Goal: Check status: Check status

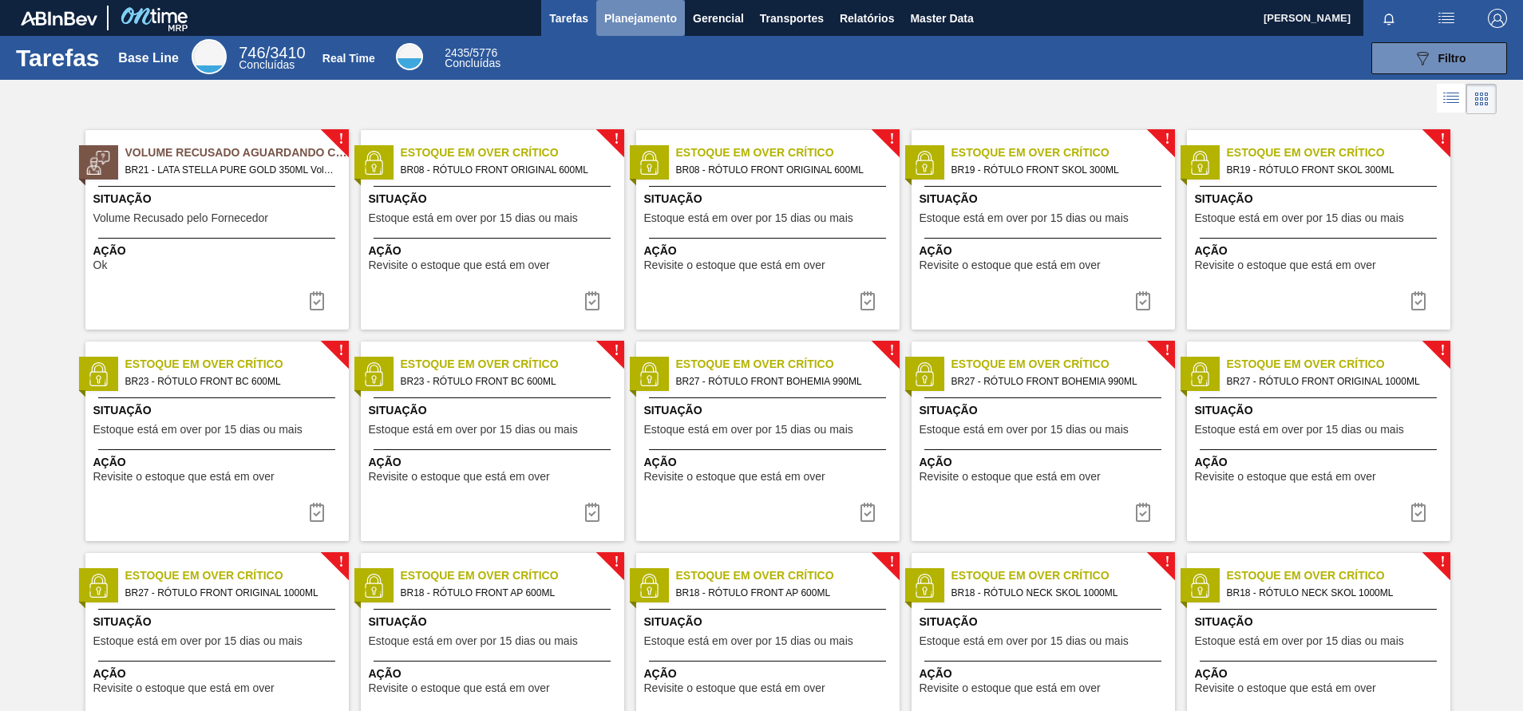
click at [644, 22] on span "Planejamento" at bounding box center [640, 18] width 73 height 19
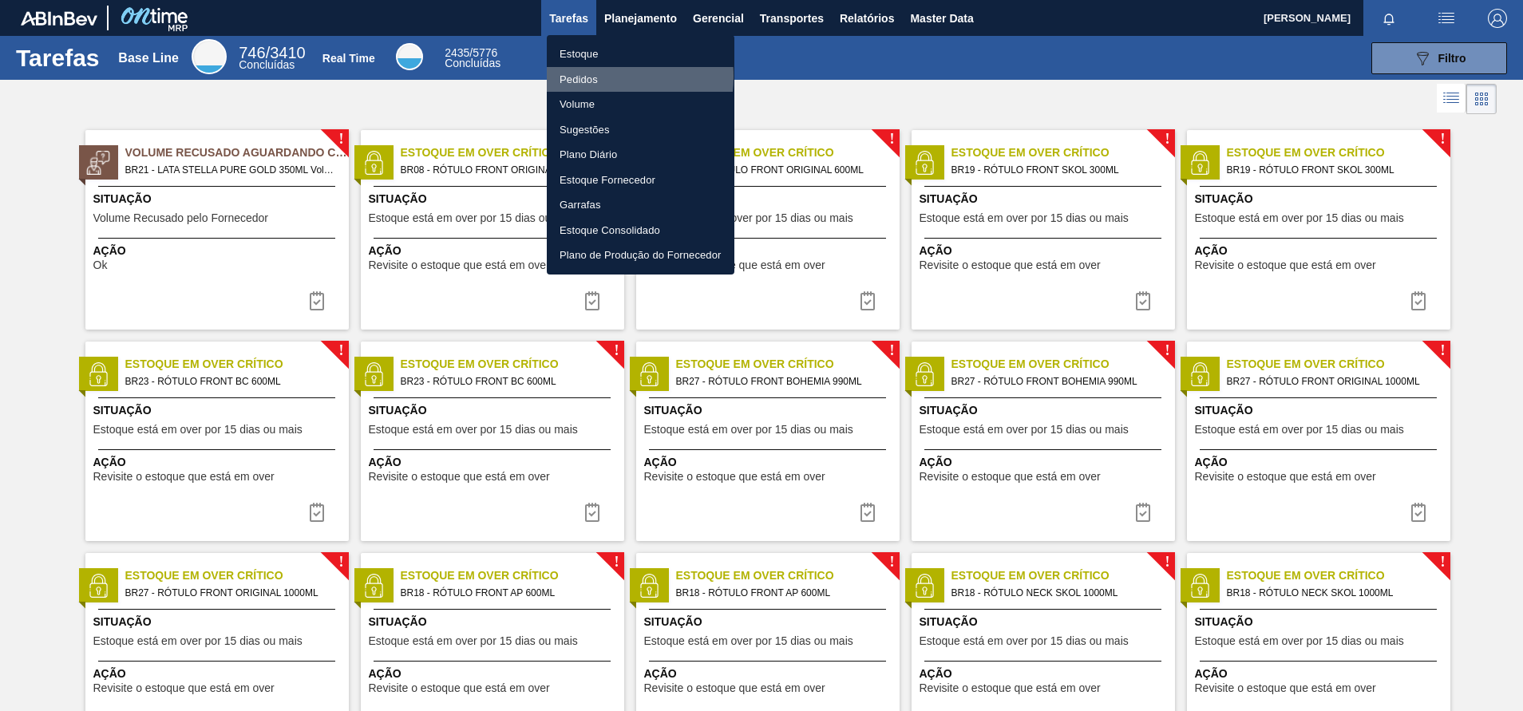
click at [595, 76] on li "Pedidos" at bounding box center [641, 80] width 188 height 26
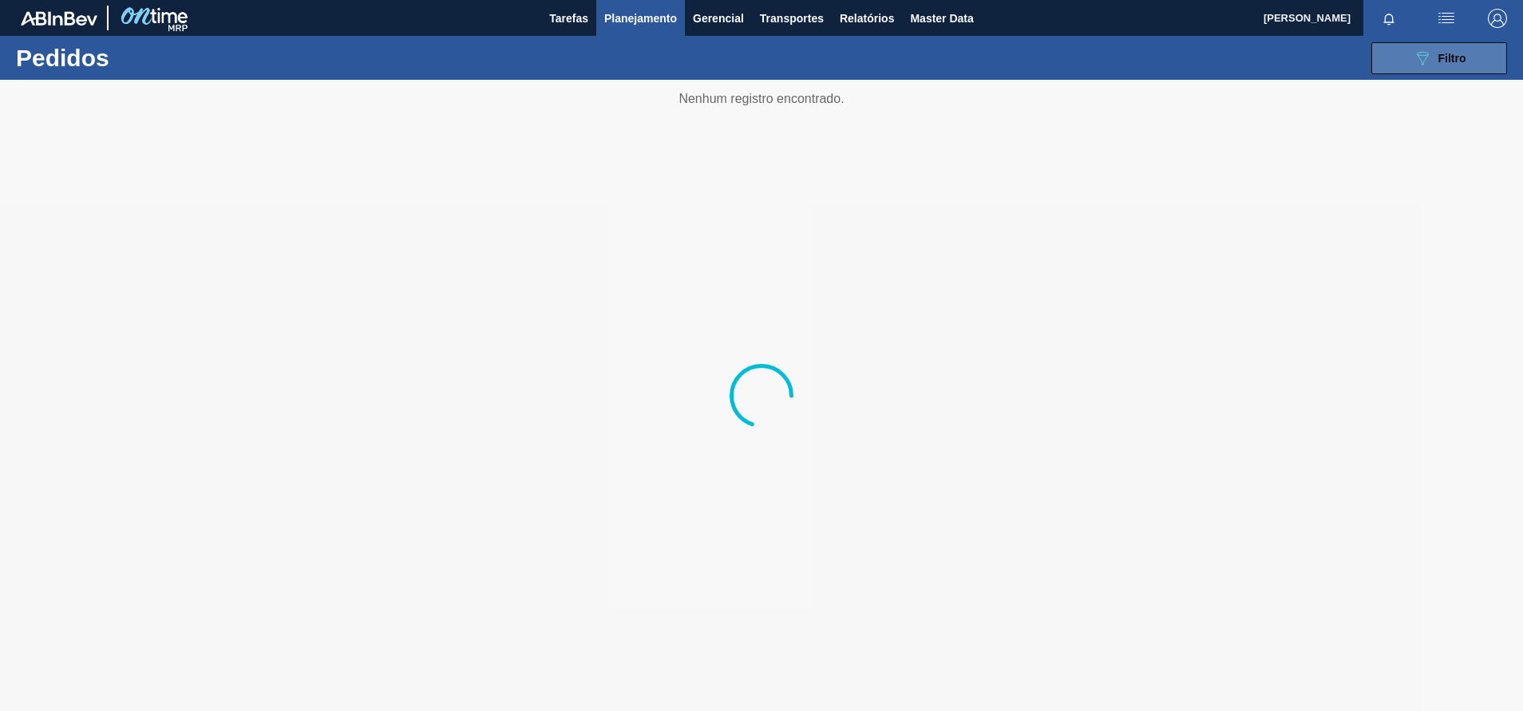
drag, startPoint x: 1343, startPoint y: 78, endPoint x: 1378, endPoint y: 67, distance: 36.9
click at [1378, 67] on div "089F7B8B-B2A5-4AFE-B5C0-19BA573D28AC Filtro Código Pedido Portal Códido PO SAP …" at bounding box center [885, 58] width 1261 height 48
click at [1413, 57] on icon "089F7B8B-B2A5-4AFE-B5C0-19BA573D28AC" at bounding box center [1422, 58] width 19 height 19
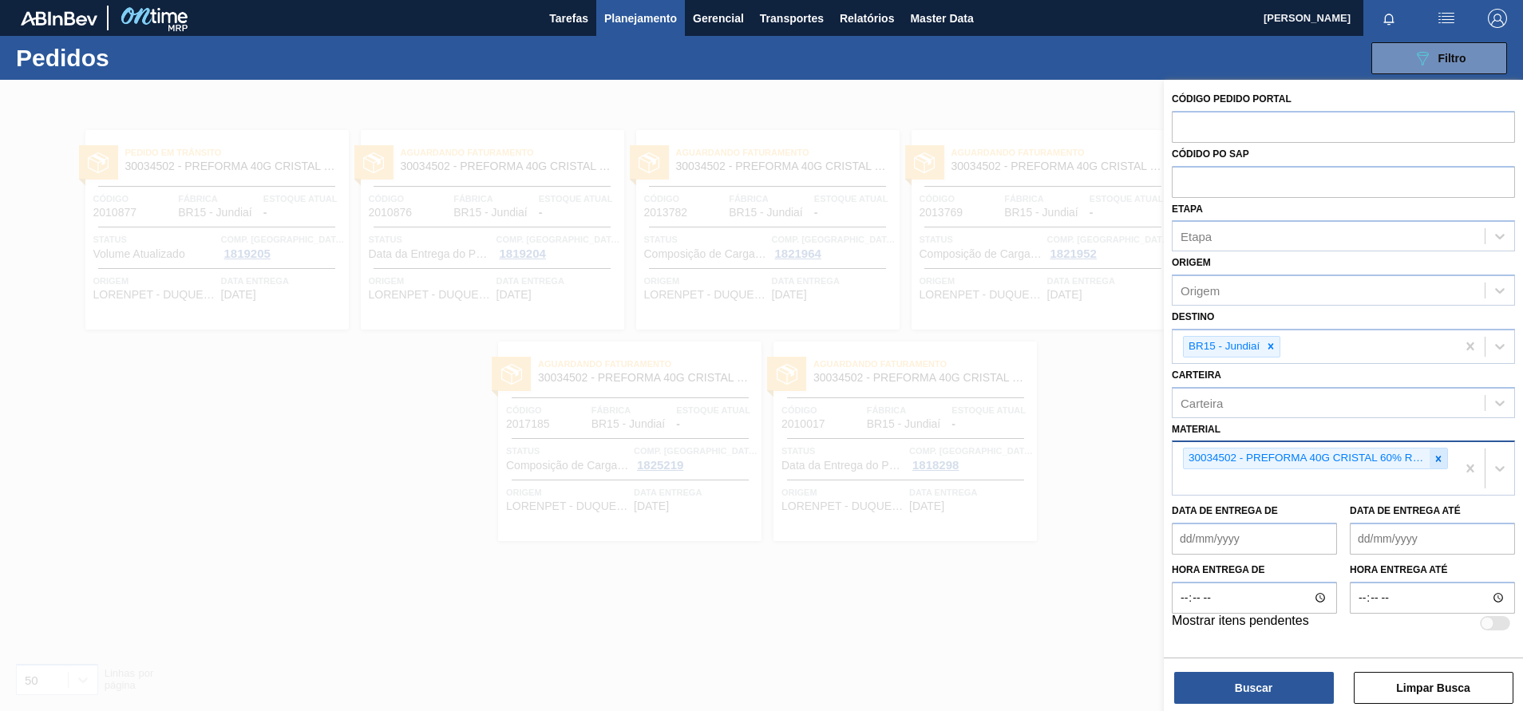
click at [1437, 460] on icon at bounding box center [1439, 459] width 6 height 6
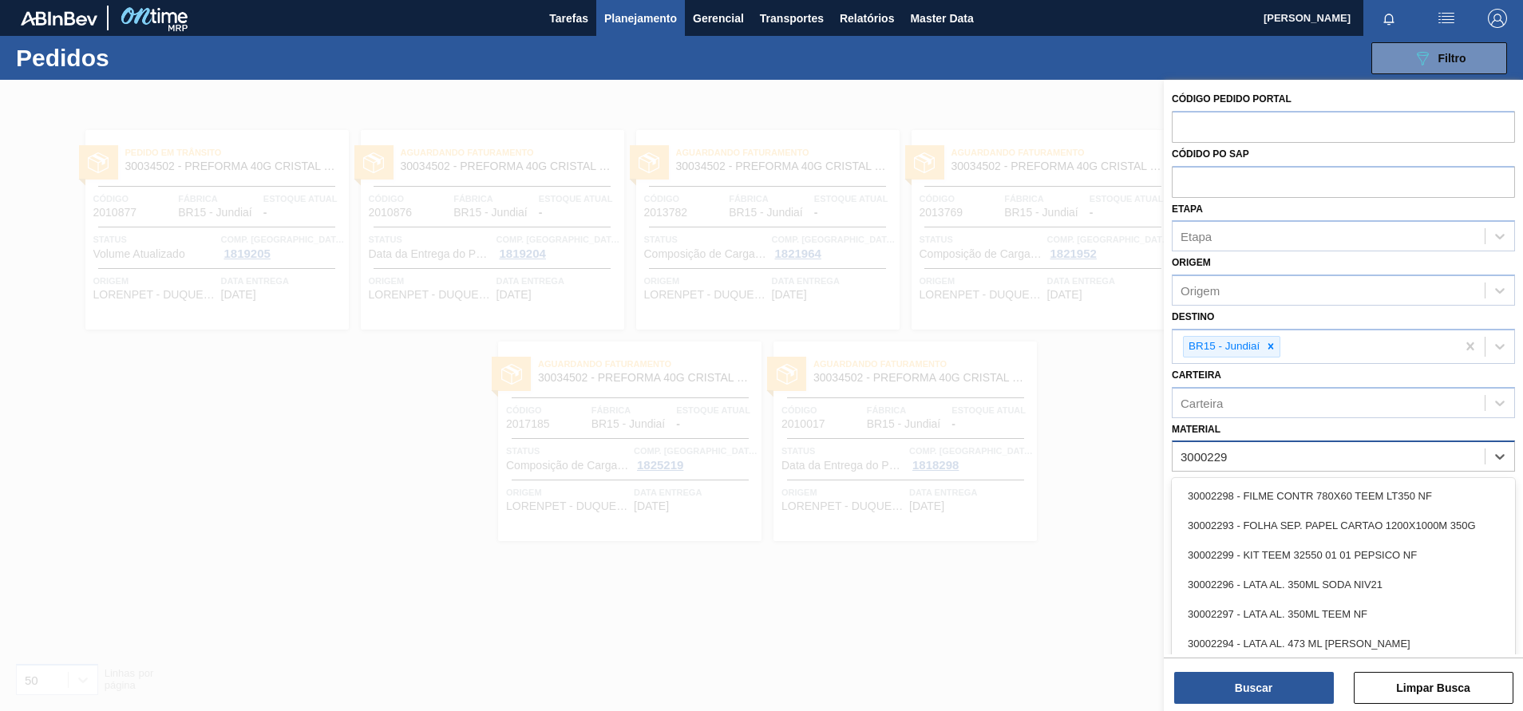
type input "30002293"
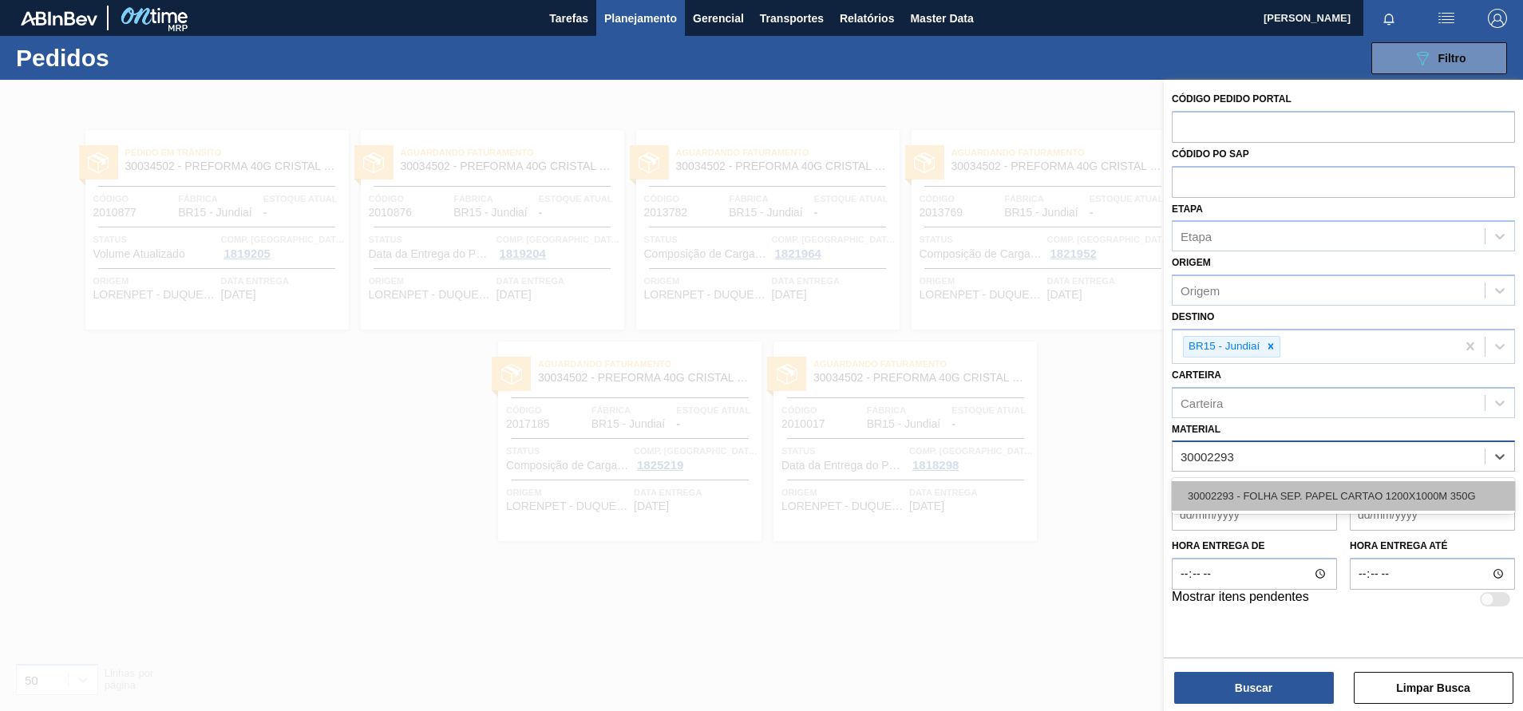
click at [1349, 482] on div "30002293 - FOLHA SEP. PAPEL CARTAO 1200X1000M 350G" at bounding box center [1343, 496] width 343 height 30
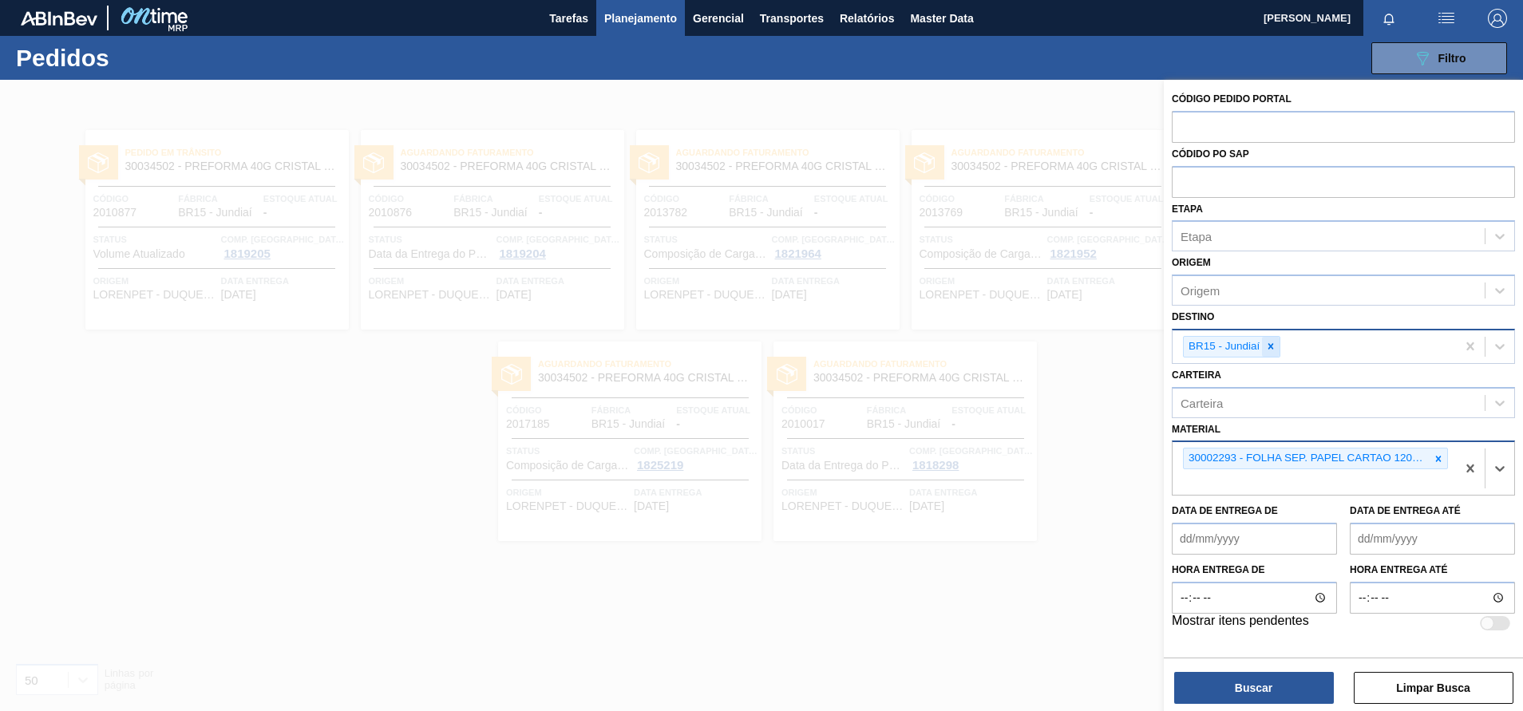
click at [1271, 352] on icon at bounding box center [1271, 346] width 11 height 11
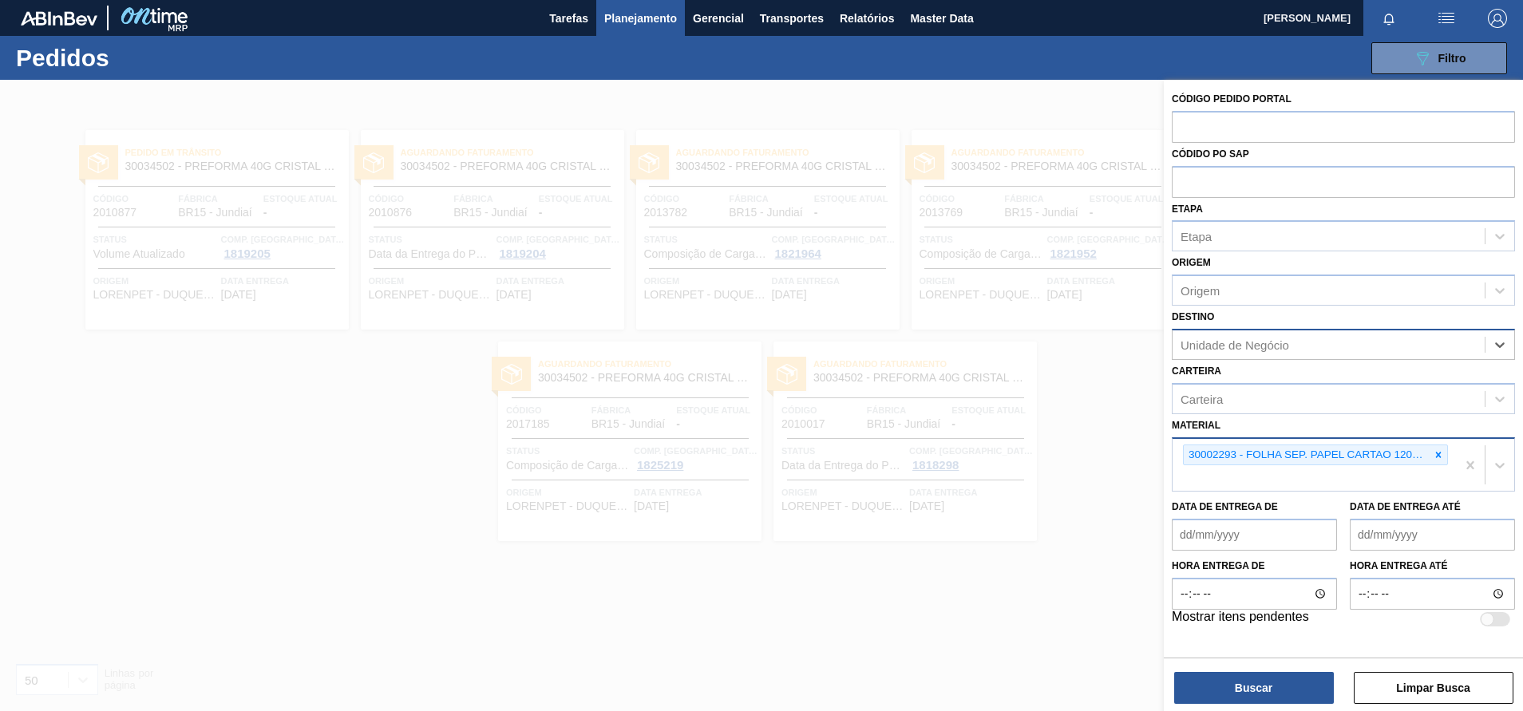
click at [1271, 352] on div "Unidade de Negócio" at bounding box center [1329, 344] width 312 height 23
type input "jaca"
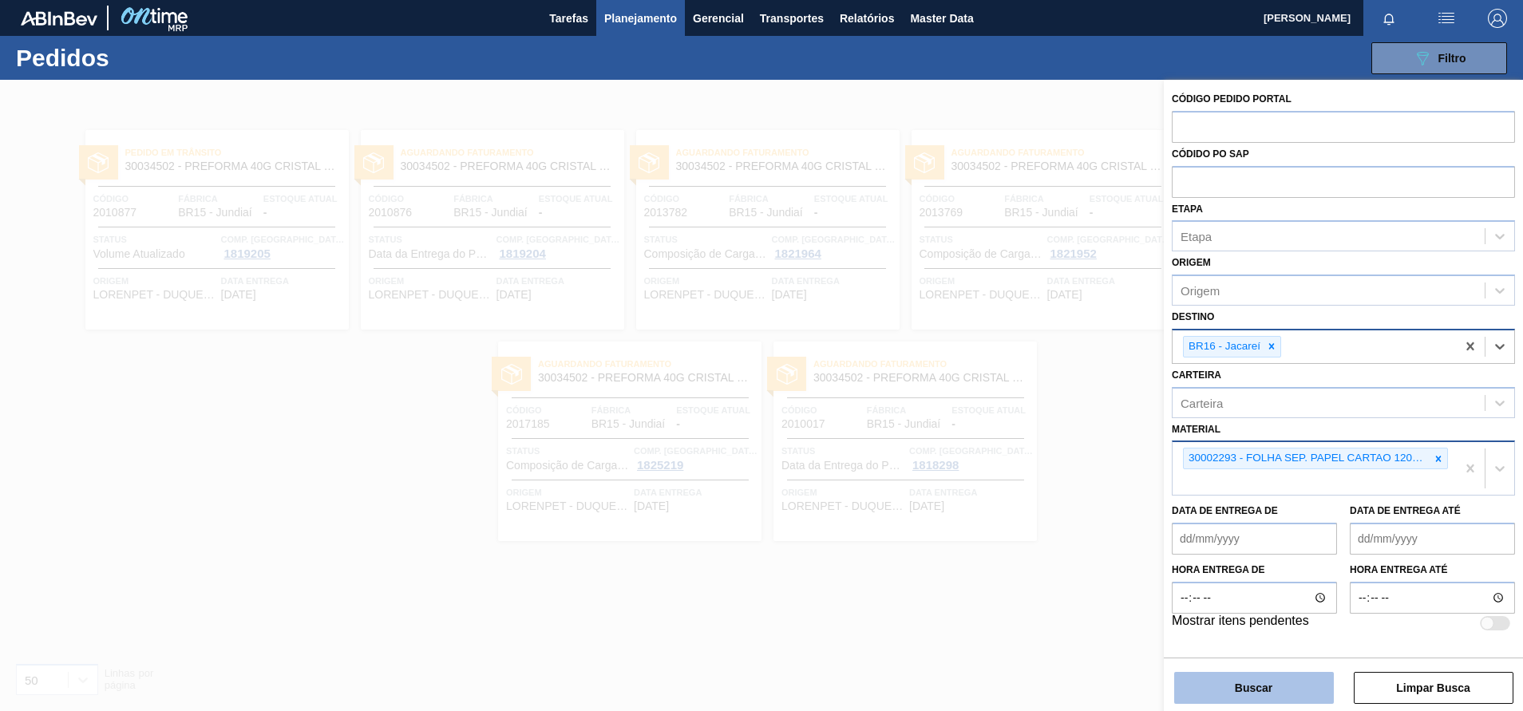
click at [1233, 683] on button "Buscar" at bounding box center [1255, 688] width 160 height 32
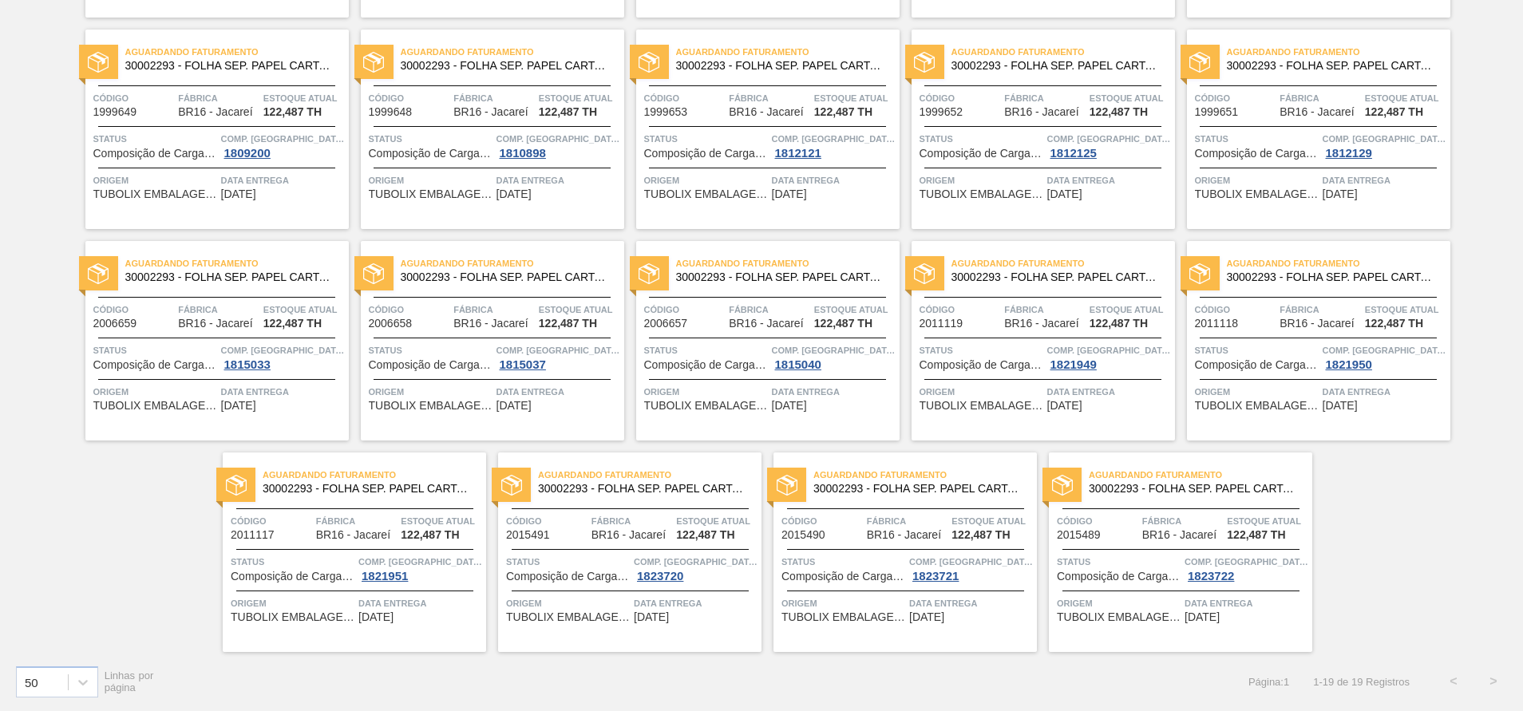
scroll to position [36, 0]
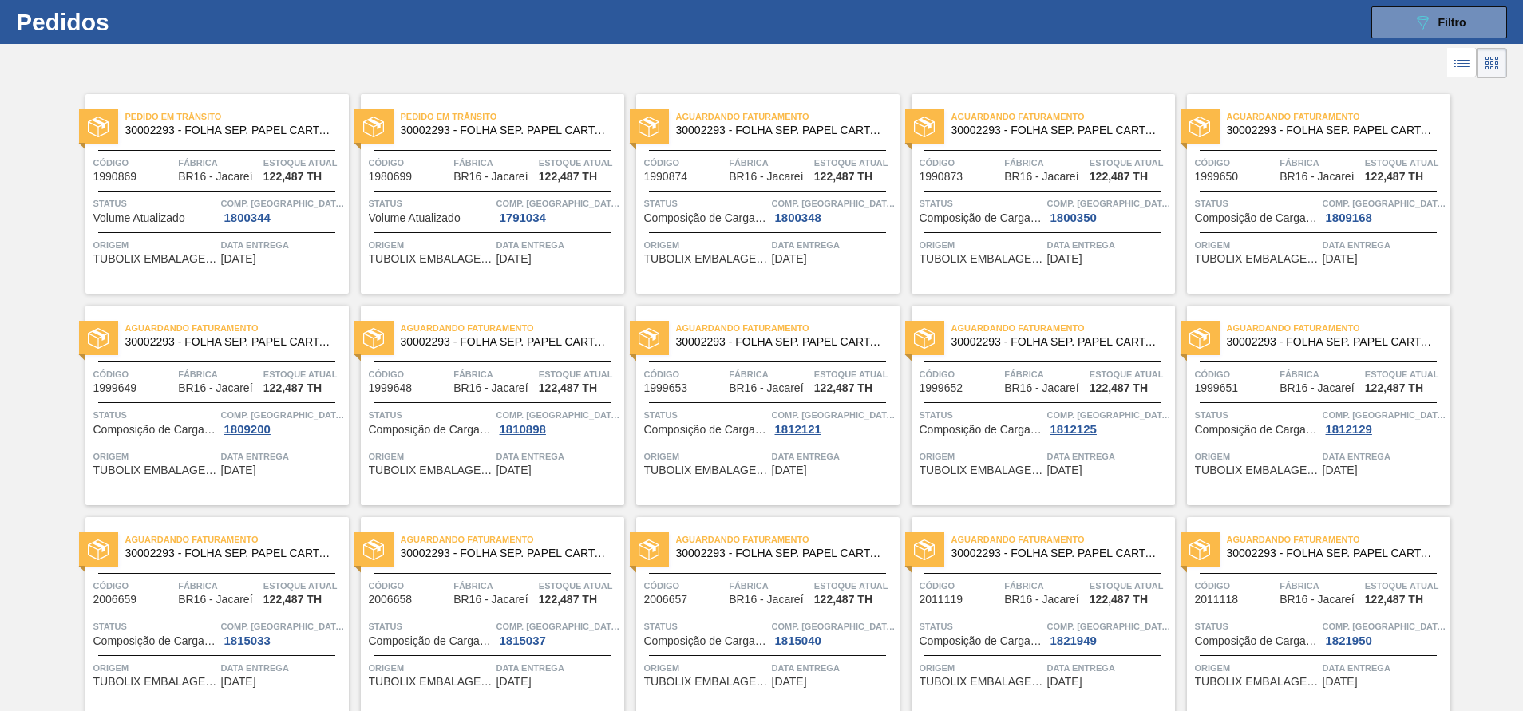
click at [172, 183] on div "Pedido em Trânsito 30002293 - FOLHA SEP. PAPEL CARTAO 1200x1000M 350g Código 19…" at bounding box center [216, 194] width 263 height 200
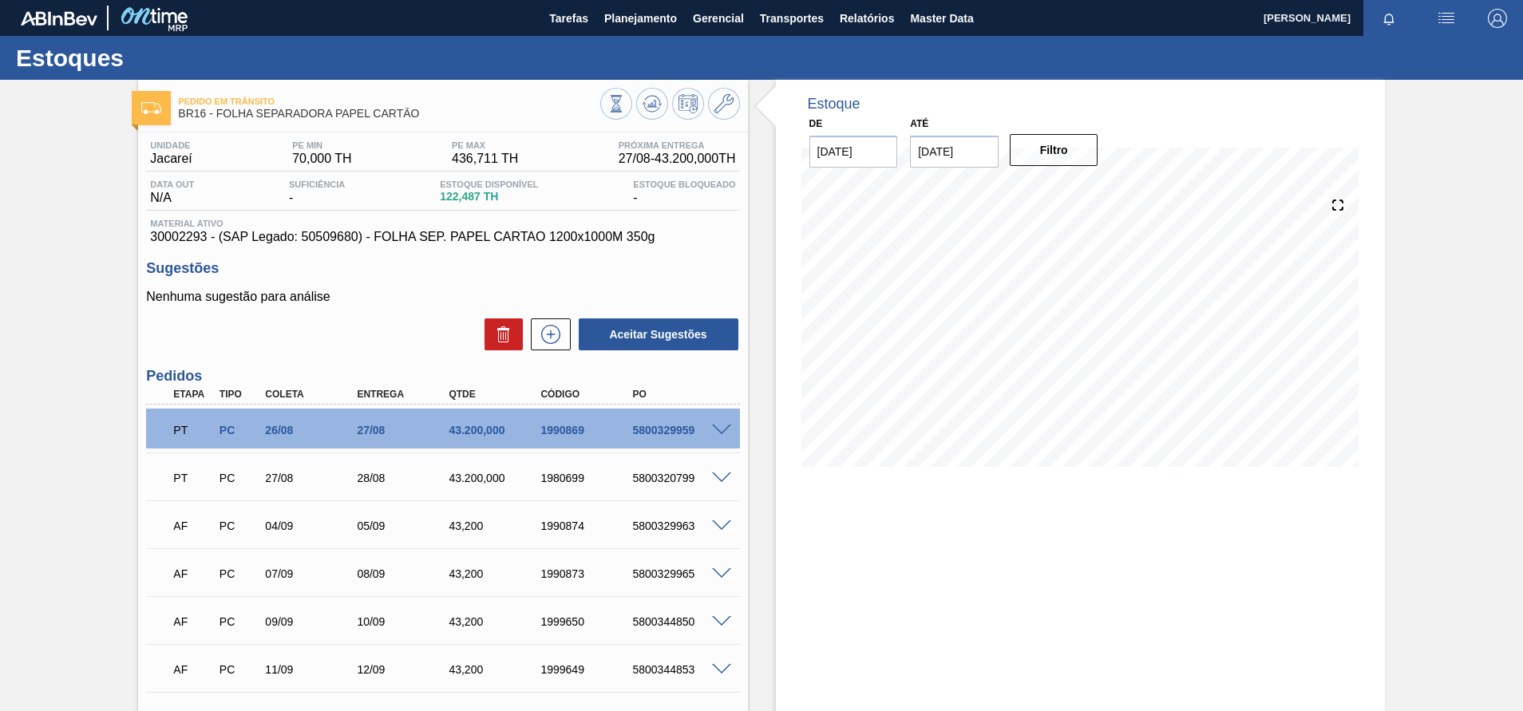
drag, startPoint x: 728, startPoint y: 225, endPoint x: 142, endPoint y: 238, distance: 586.2
drag, startPoint x: 668, startPoint y: 232, endPoint x: 325, endPoint y: 251, distance: 343.9
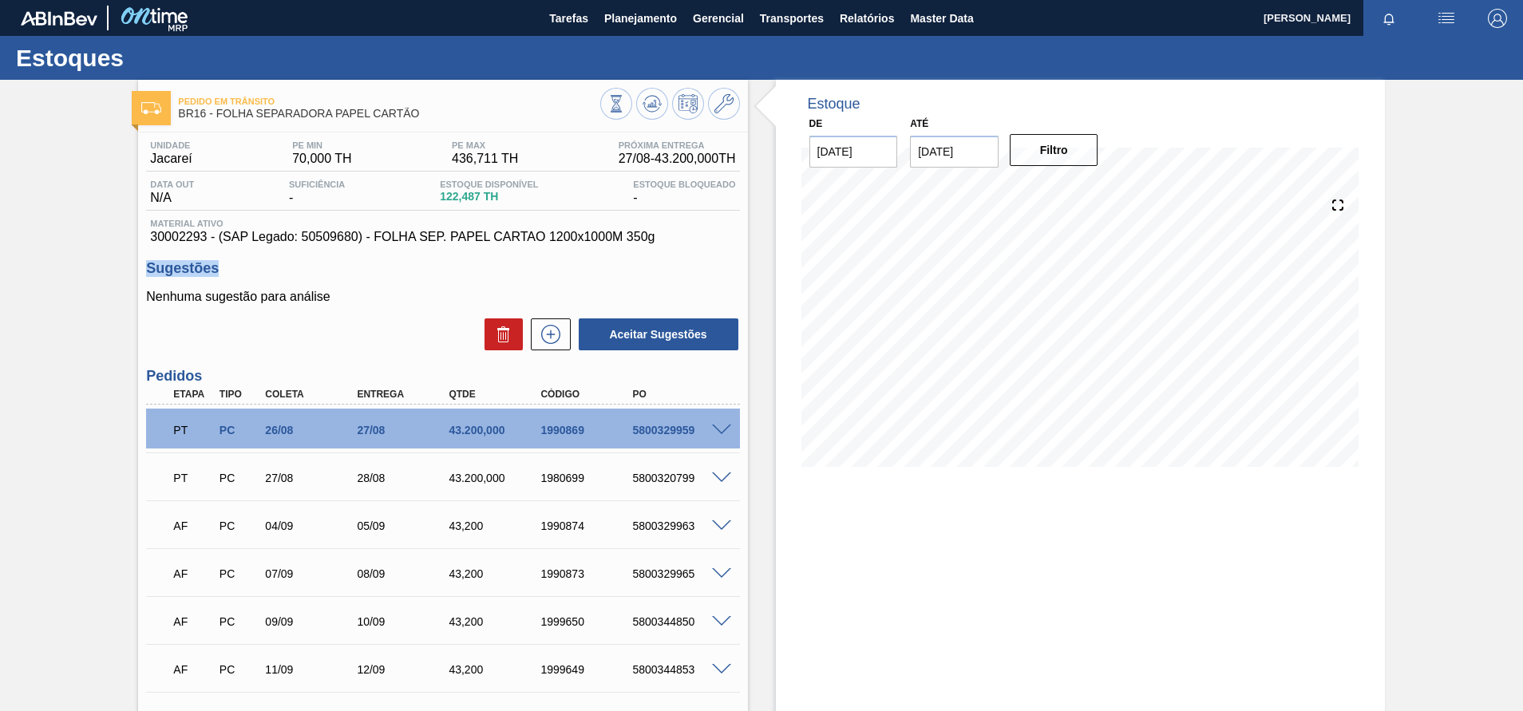
drag, startPoint x: 325, startPoint y: 251, endPoint x: 633, endPoint y: 256, distance: 308.3
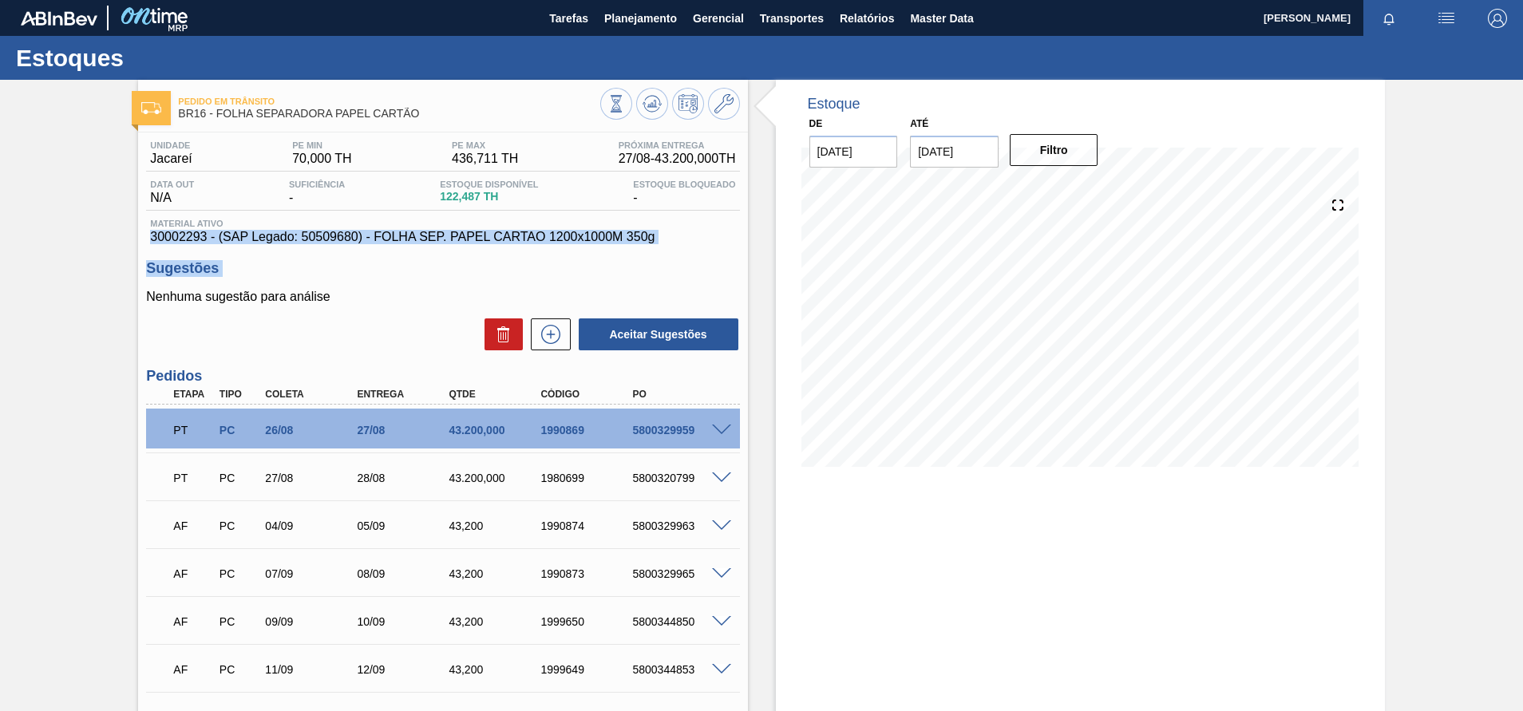
drag, startPoint x: 633, startPoint y: 256, endPoint x: 150, endPoint y: 236, distance: 483.5
